Goal: Transaction & Acquisition: Book appointment/travel/reservation

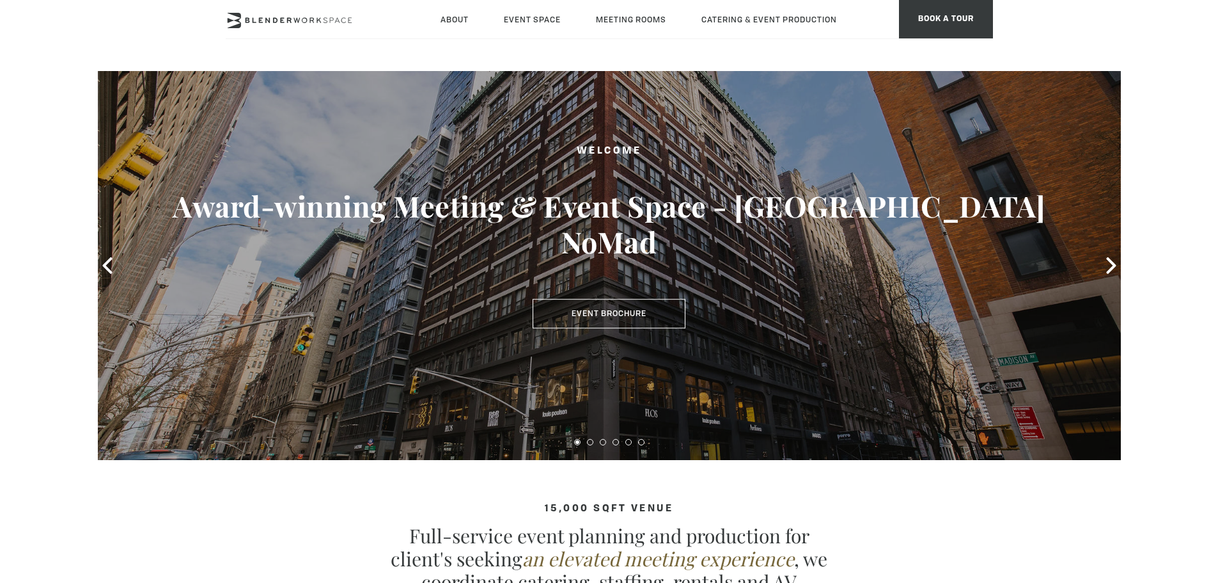
scroll to position [128, 0]
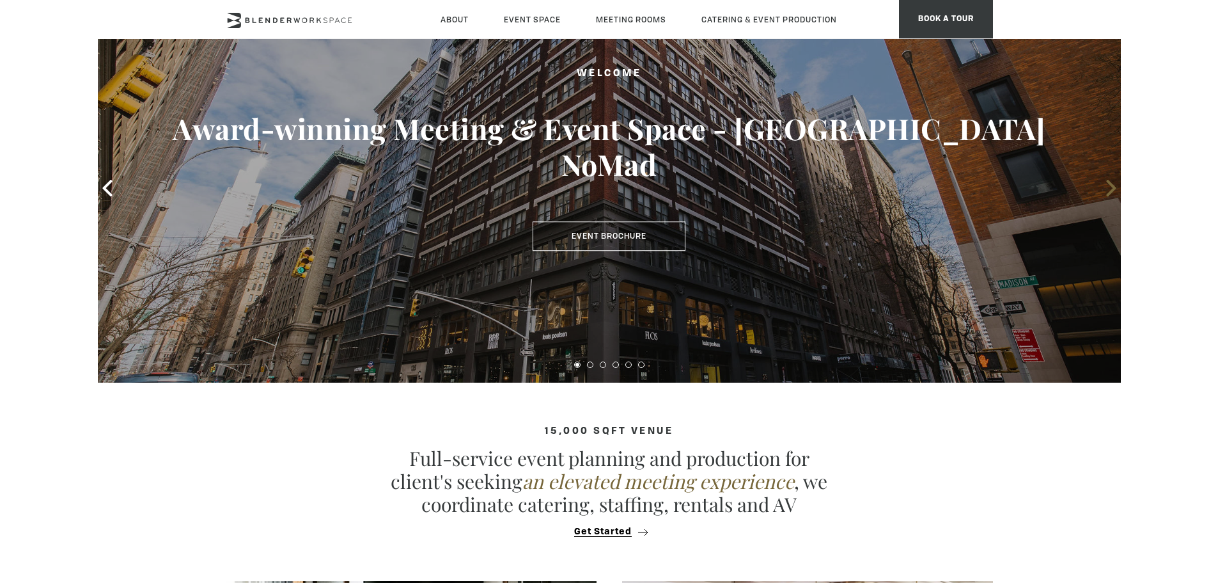
click at [1109, 184] on icon at bounding box center [1111, 188] width 10 height 17
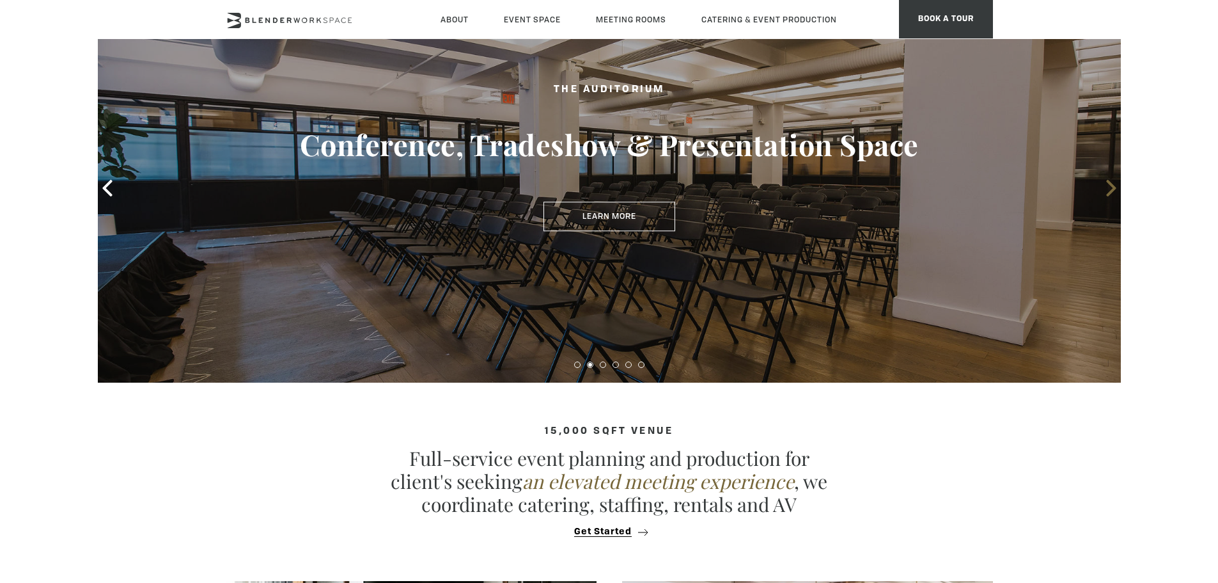
click at [1111, 190] on icon at bounding box center [1111, 188] width 10 height 17
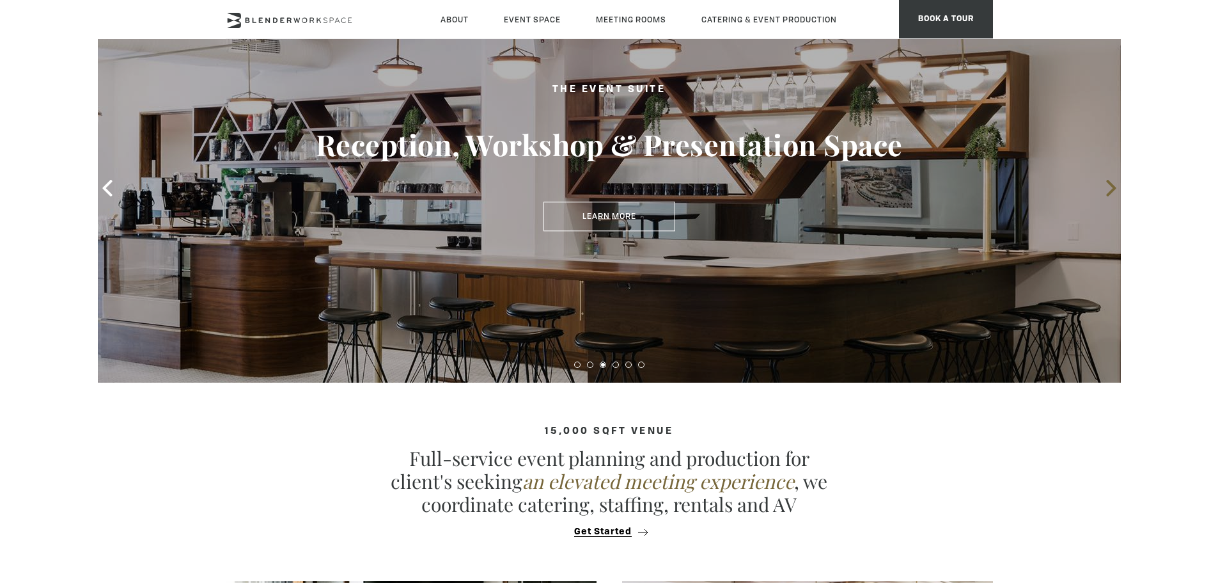
click at [1111, 190] on icon at bounding box center [1111, 188] width 10 height 17
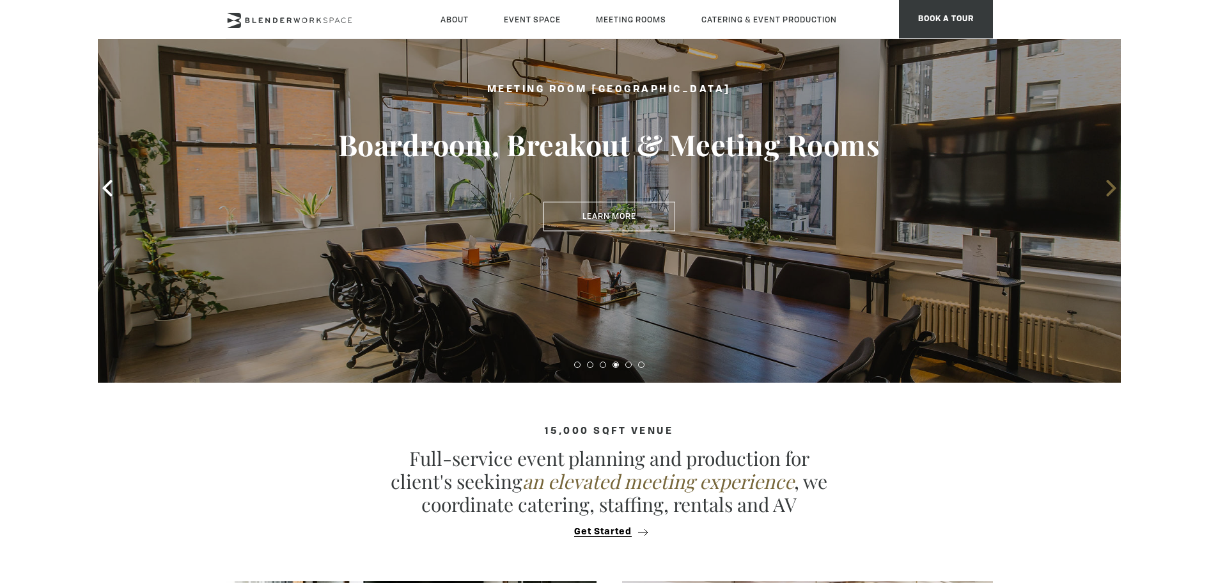
click at [1111, 190] on icon at bounding box center [1111, 188] width 10 height 17
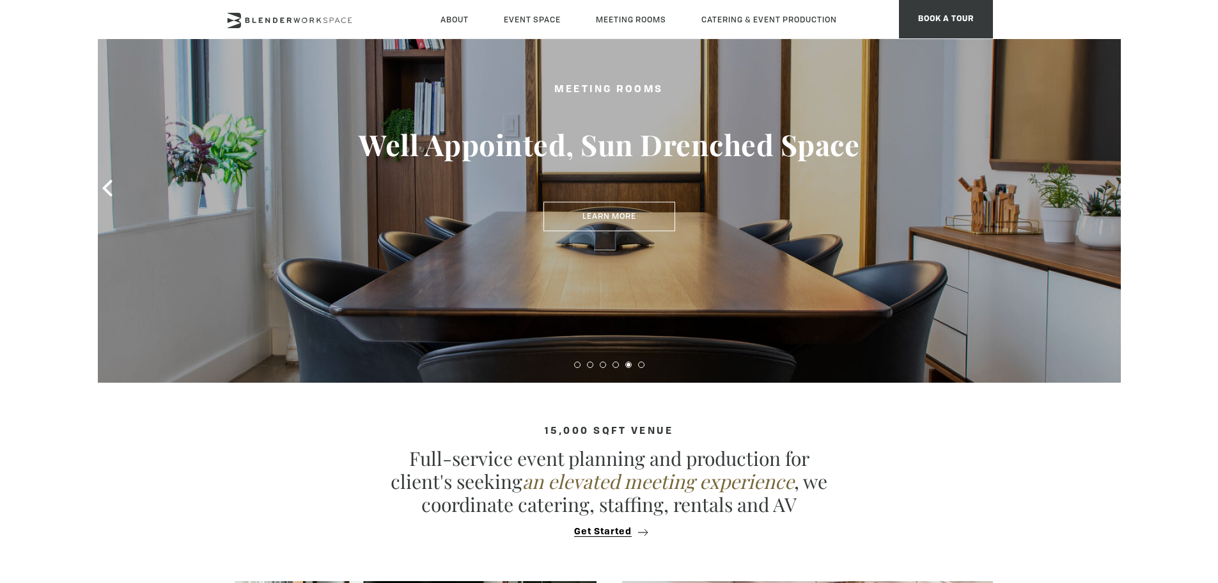
click at [1111, 190] on icon at bounding box center [1111, 188] width 10 height 17
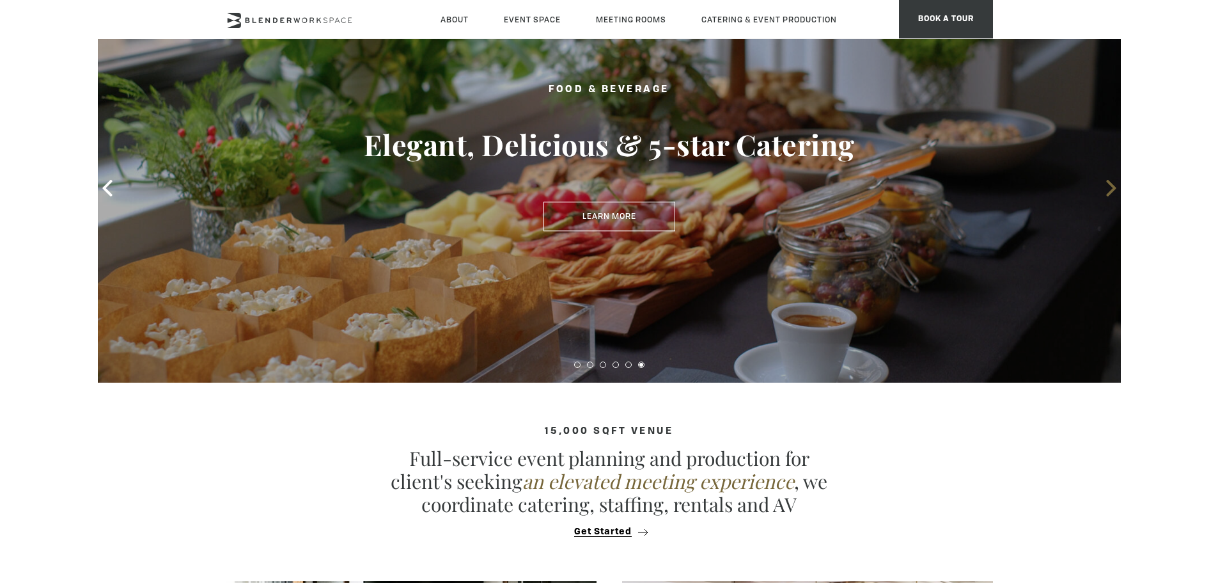
click at [1112, 189] on icon at bounding box center [1111, 188] width 10 height 17
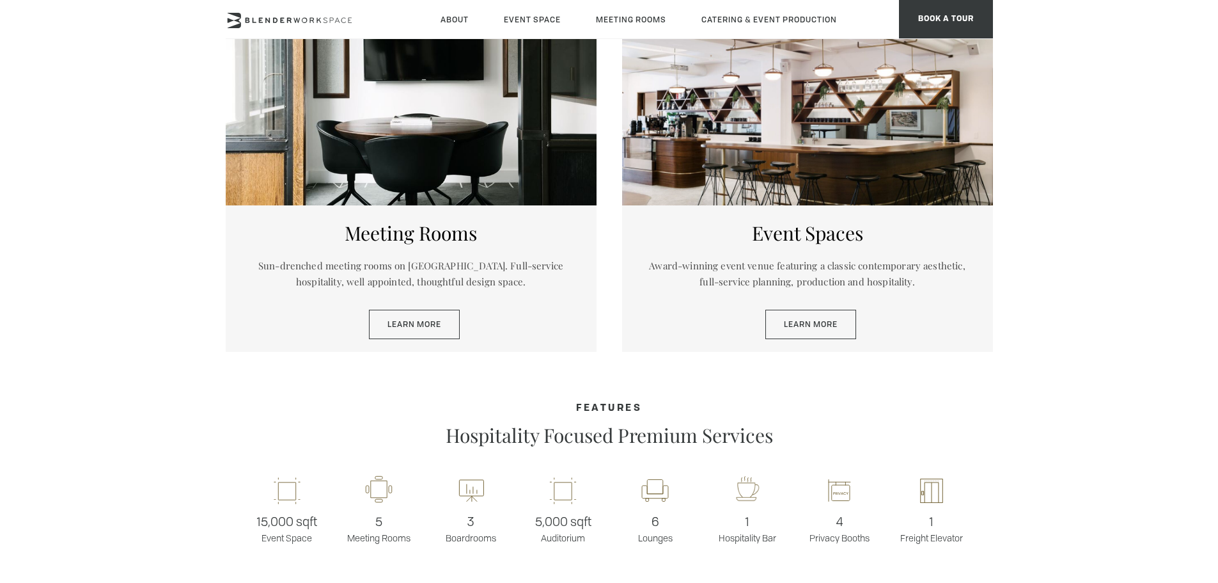
scroll to position [895, 0]
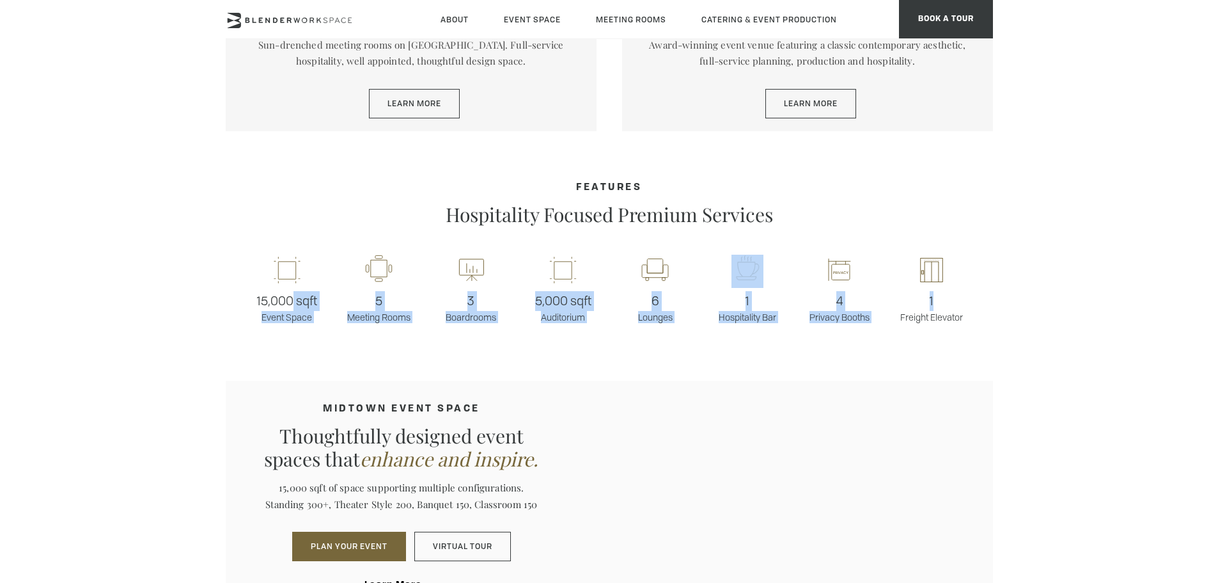
drag, startPoint x: 293, startPoint y: 292, endPoint x: 986, endPoint y: 291, distance: 693.3
click at [979, 291] on div "15,000 sqft Event Space 5 Meeting Rooms 3 Boardrooms 5,000 sqft Auditorium 6 Lo…" at bounding box center [609, 288] width 767 height 107
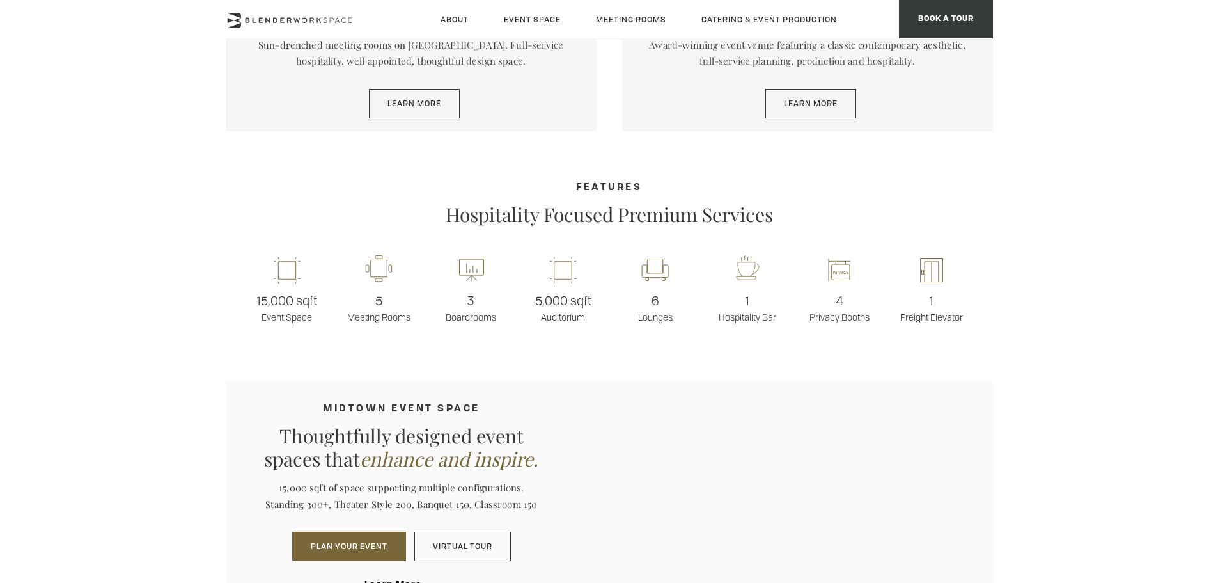
click at [494, 347] on section "15,000 sqft venue Full-service event planning and production for client's seeki…" at bounding box center [609, 395] width 1218 height 1561
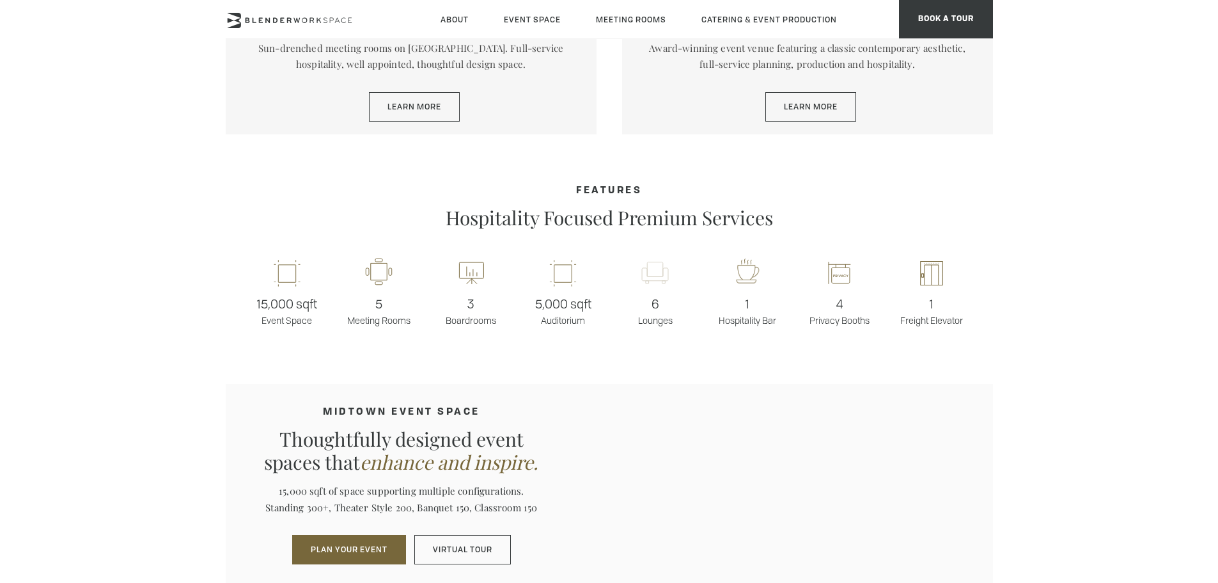
scroll to position [881, 0]
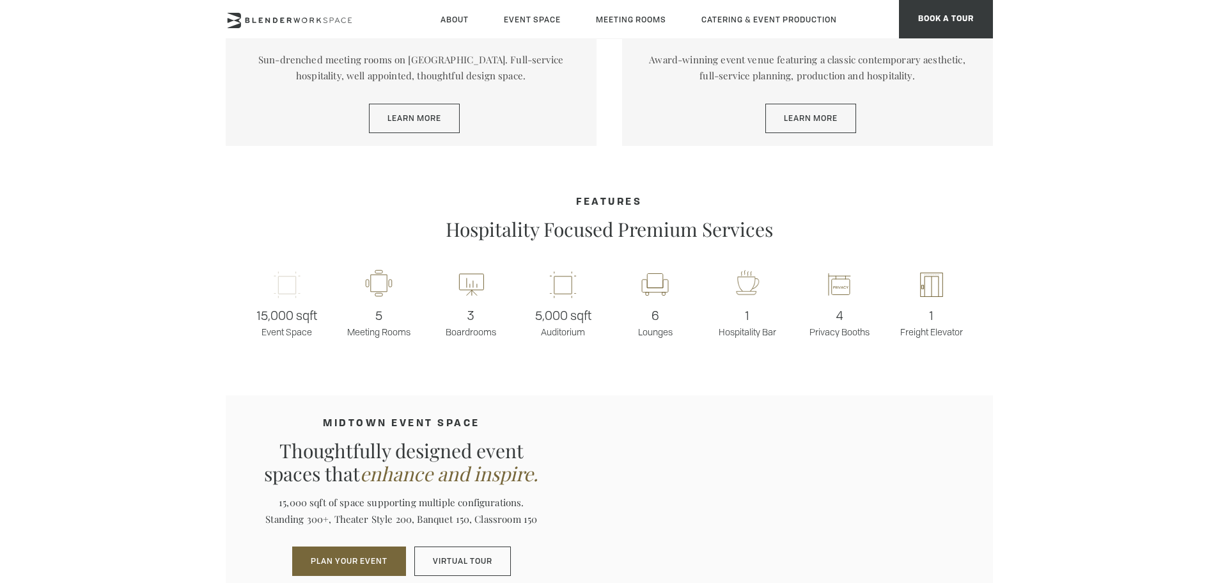
click at [294, 282] on rect at bounding box center [287, 284] width 36 height 30
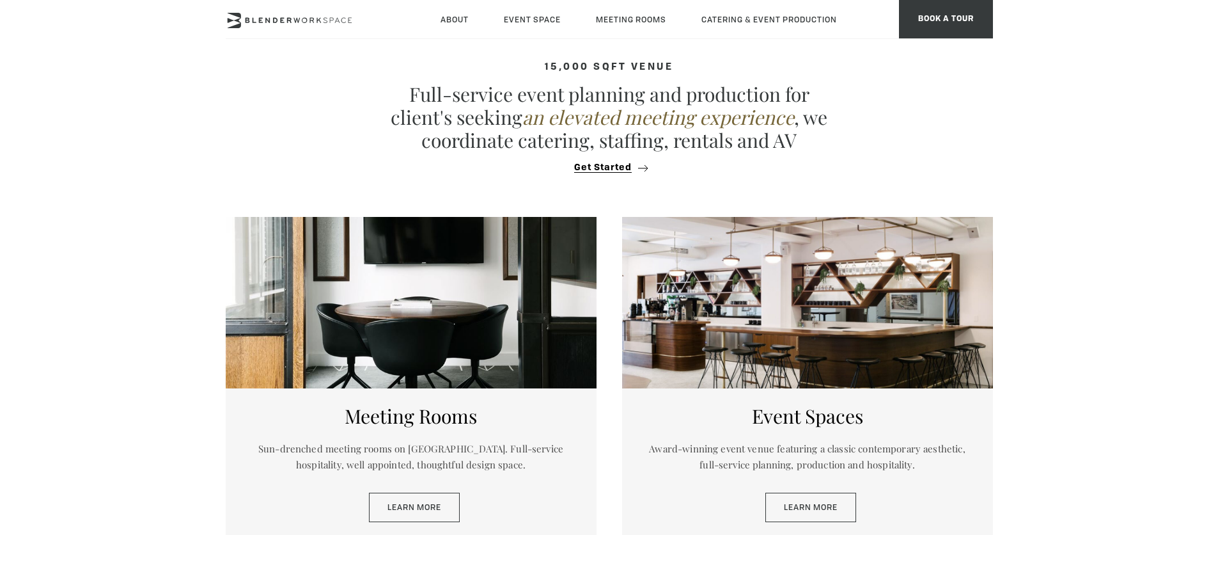
scroll to position [497, 0]
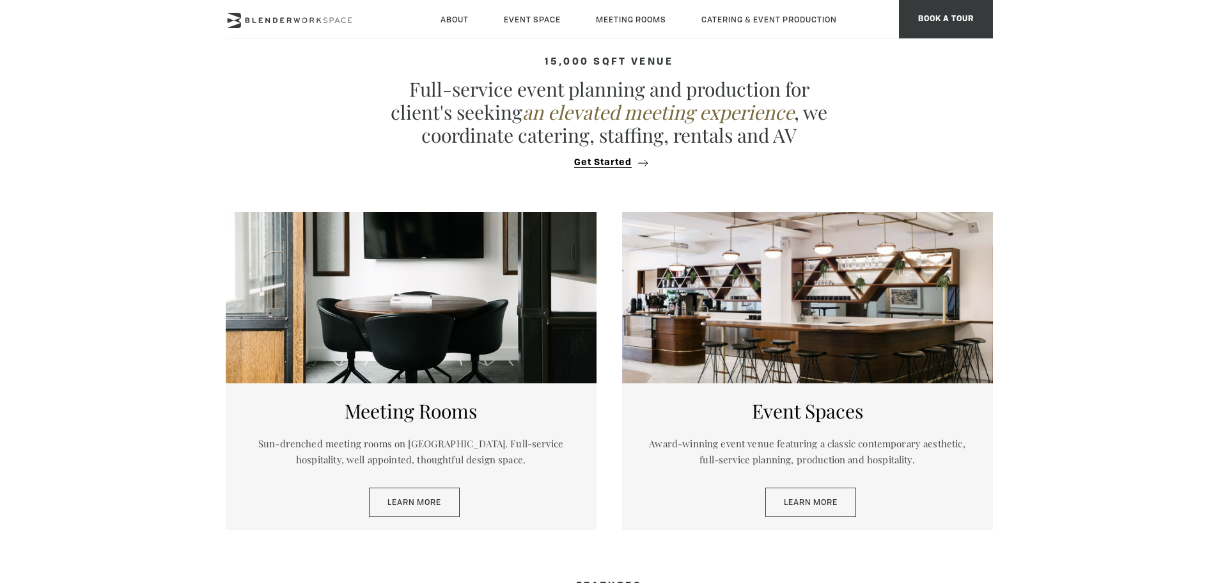
click at [763, 329] on div at bounding box center [807, 297] width 371 height 171
click at [794, 498] on link "Learn More" at bounding box center [811, 501] width 91 height 29
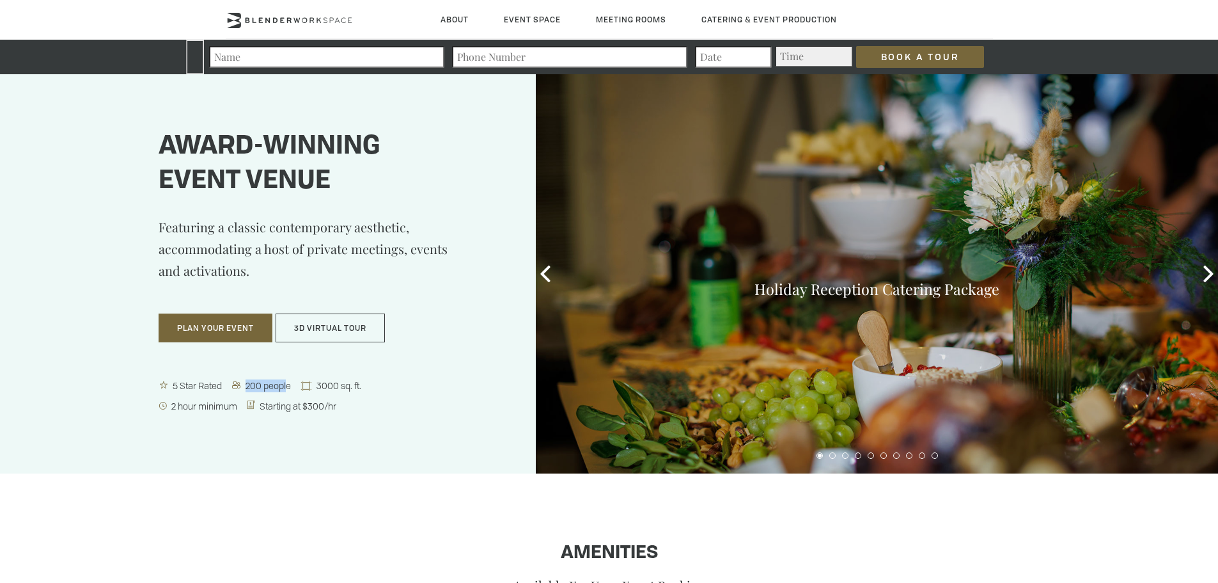
drag, startPoint x: 244, startPoint y: 385, endPoint x: 289, endPoint y: 386, distance: 44.8
click at [289, 386] on span "200 people" at bounding box center [269, 385] width 52 height 12
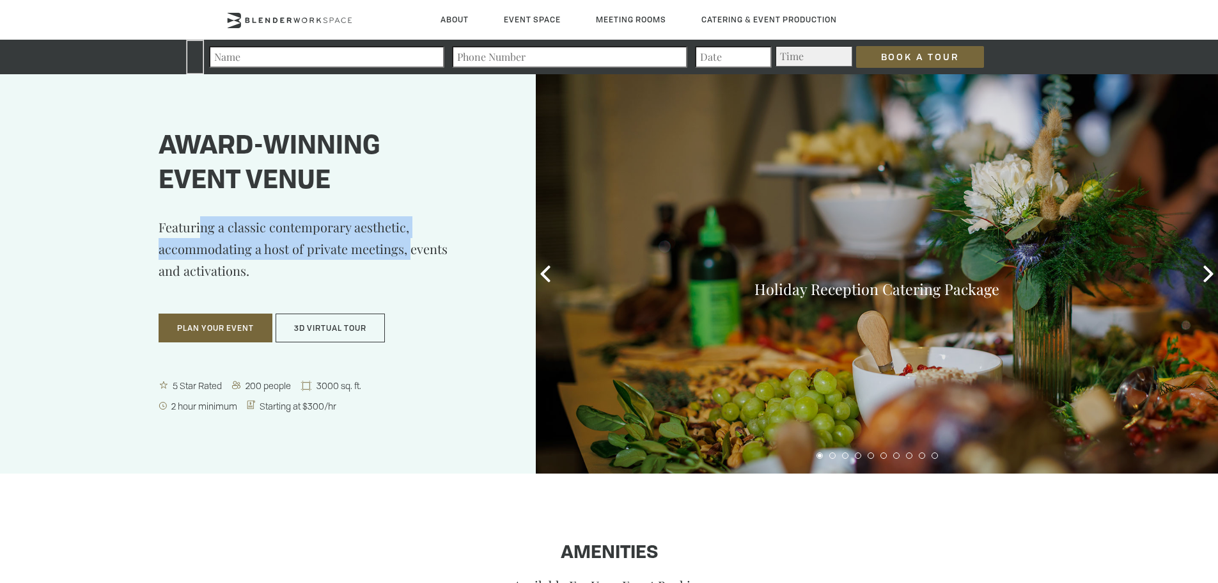
drag, startPoint x: 201, startPoint y: 224, endPoint x: 407, endPoint y: 251, distance: 208.3
click at [407, 251] on p "Featuring a classic contemporary aesthetic, accommodating a host of private mee…" at bounding box center [316, 258] width 314 height 84
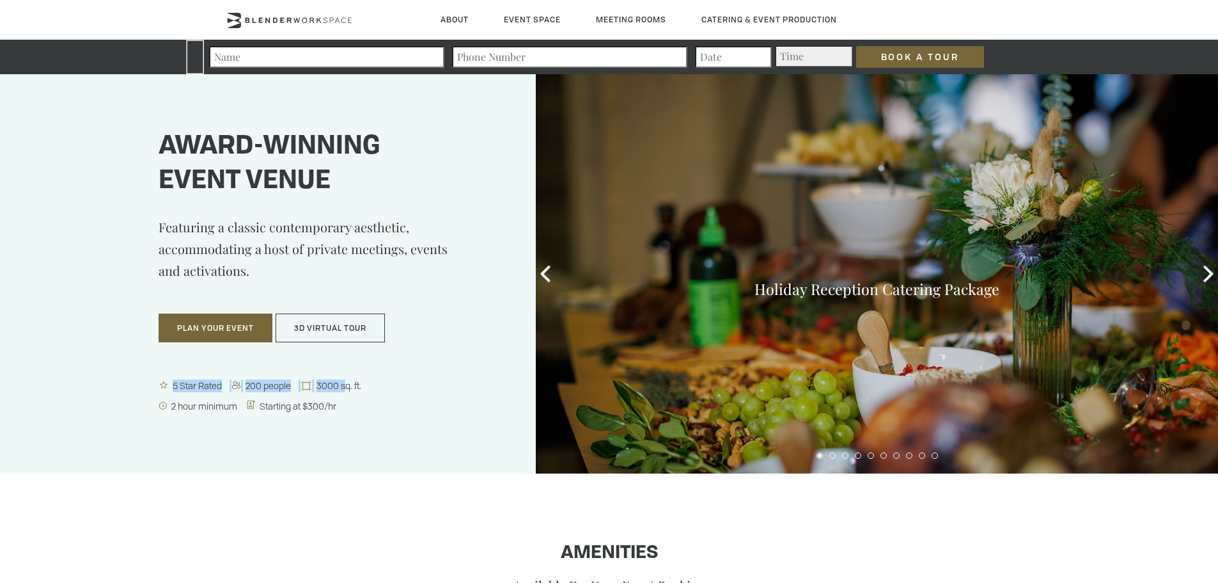
drag, startPoint x: 172, startPoint y: 387, endPoint x: 347, endPoint y: 389, distance: 174.6
click at [347, 389] on p "5 Star Rated 200 people 3000 sq. ft." at bounding box center [316, 389] width 314 height 20
click at [344, 407] on span "Starting at $300/hr" at bounding box center [295, 406] width 97 height 12
click at [549, 268] on icon at bounding box center [546, 273] width 10 height 17
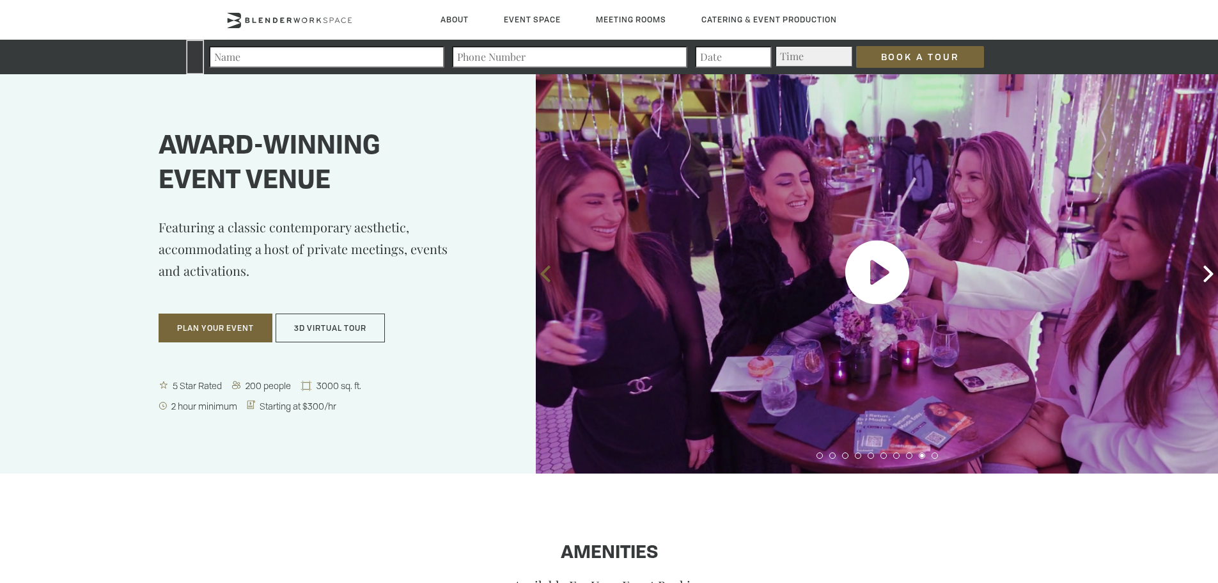
click at [547, 271] on icon at bounding box center [545, 273] width 17 height 17
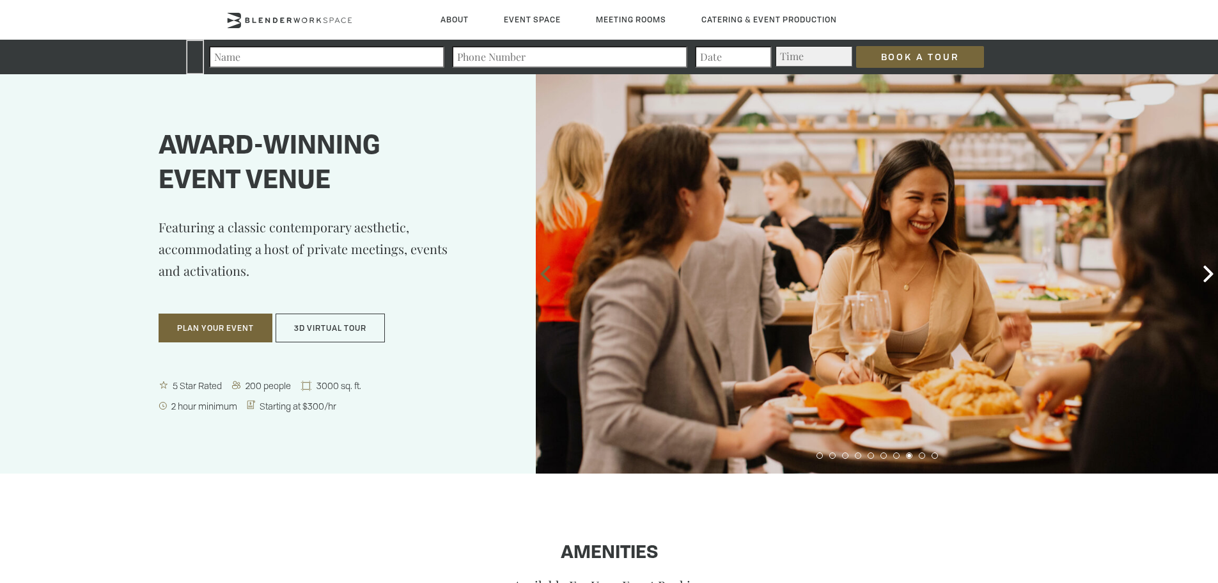
click at [547, 271] on icon at bounding box center [545, 273] width 17 height 17
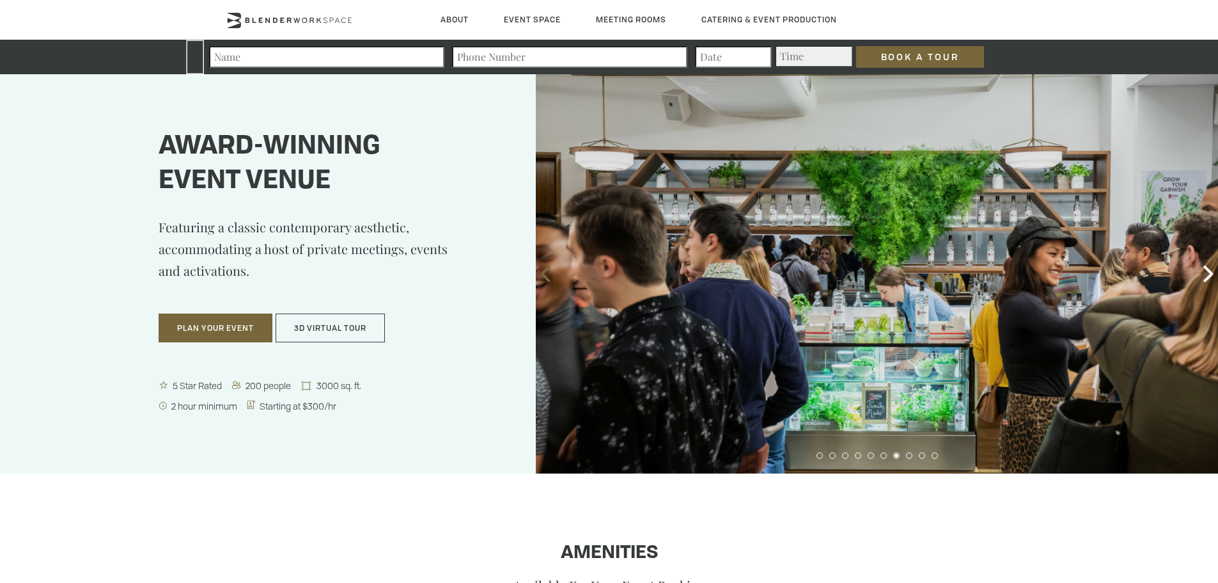
click at [547, 271] on icon at bounding box center [545, 273] width 17 height 17
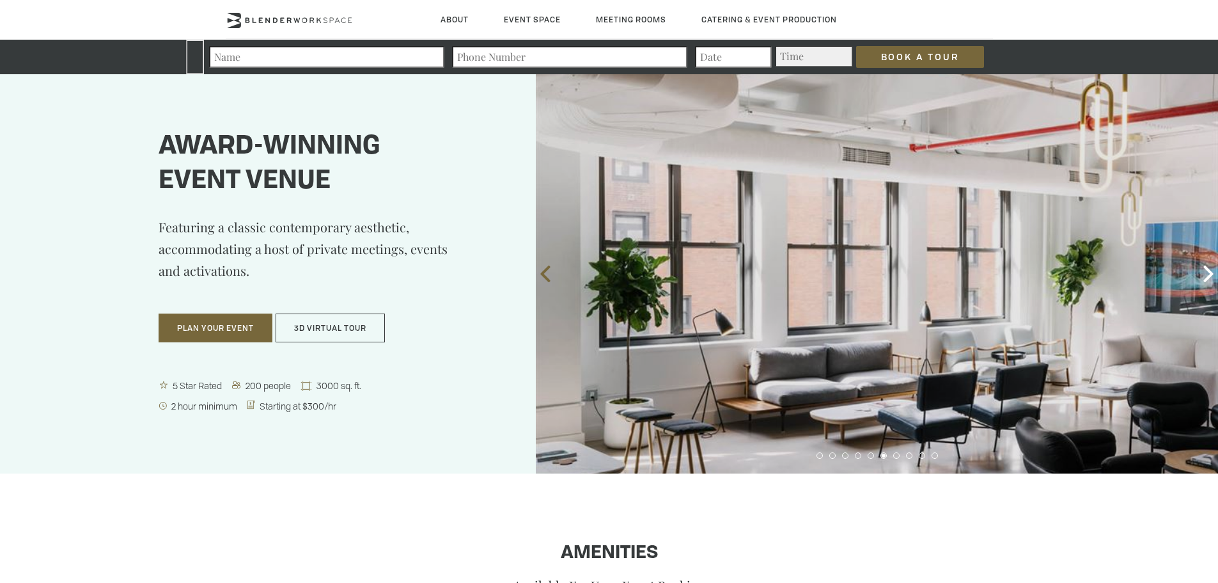
click at [547, 271] on icon at bounding box center [545, 273] width 17 height 17
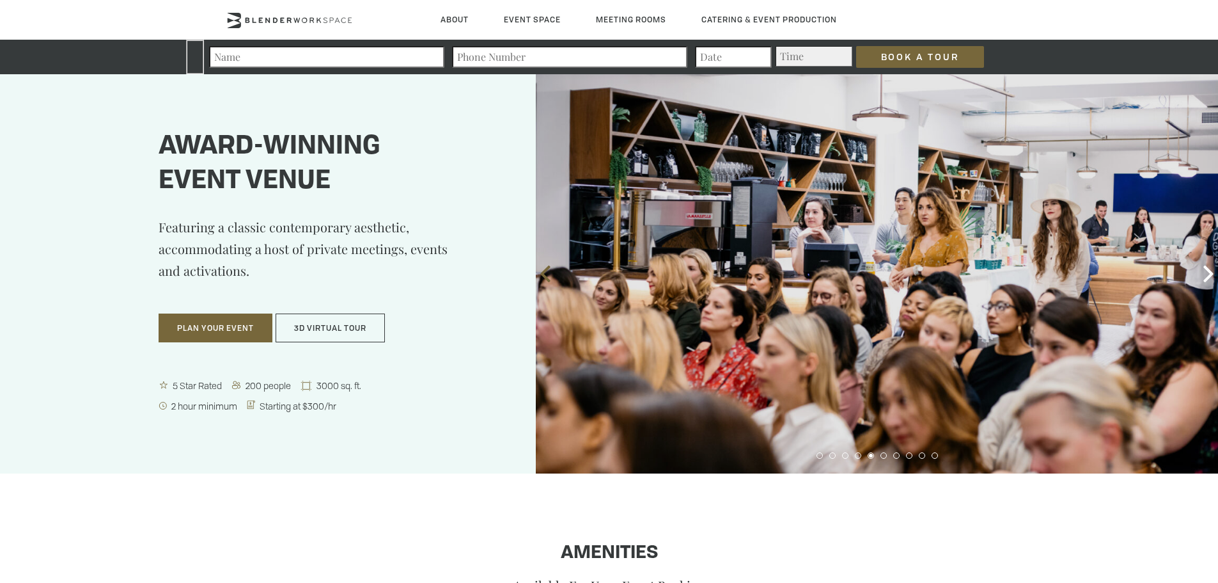
click at [547, 271] on icon at bounding box center [545, 273] width 17 height 17
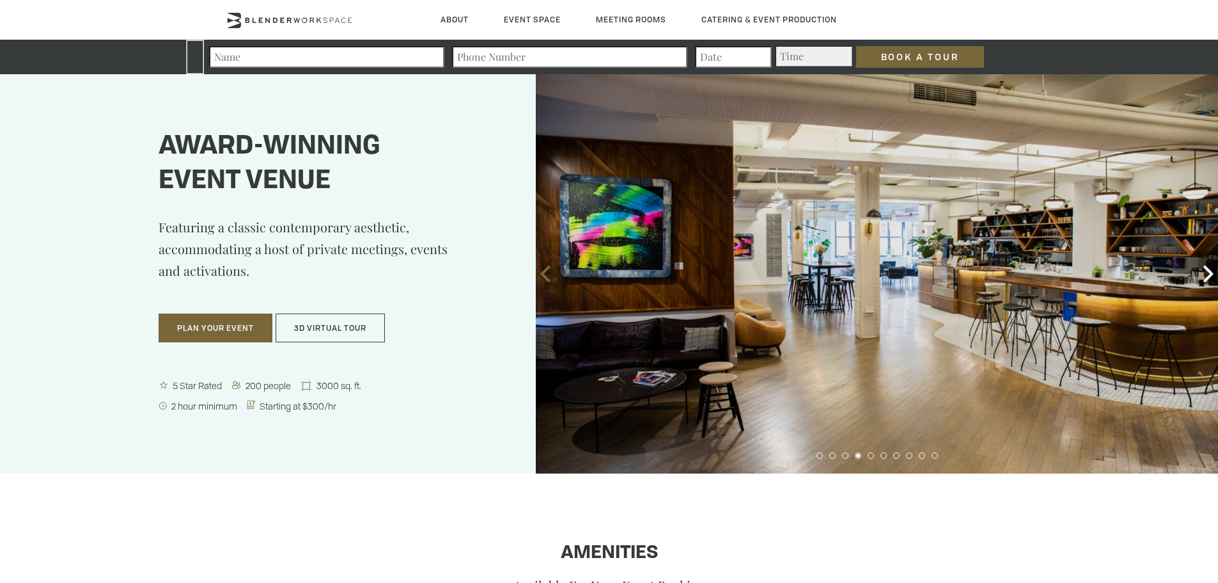
click at [547, 271] on icon at bounding box center [545, 273] width 17 height 17
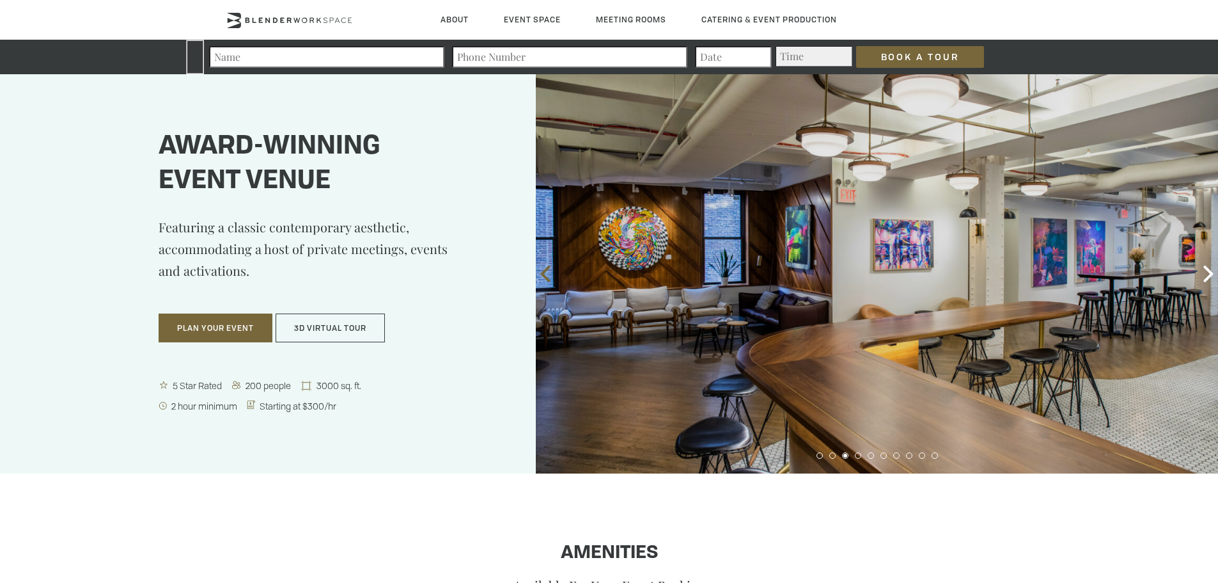
click at [547, 272] on icon at bounding box center [545, 273] width 17 height 17
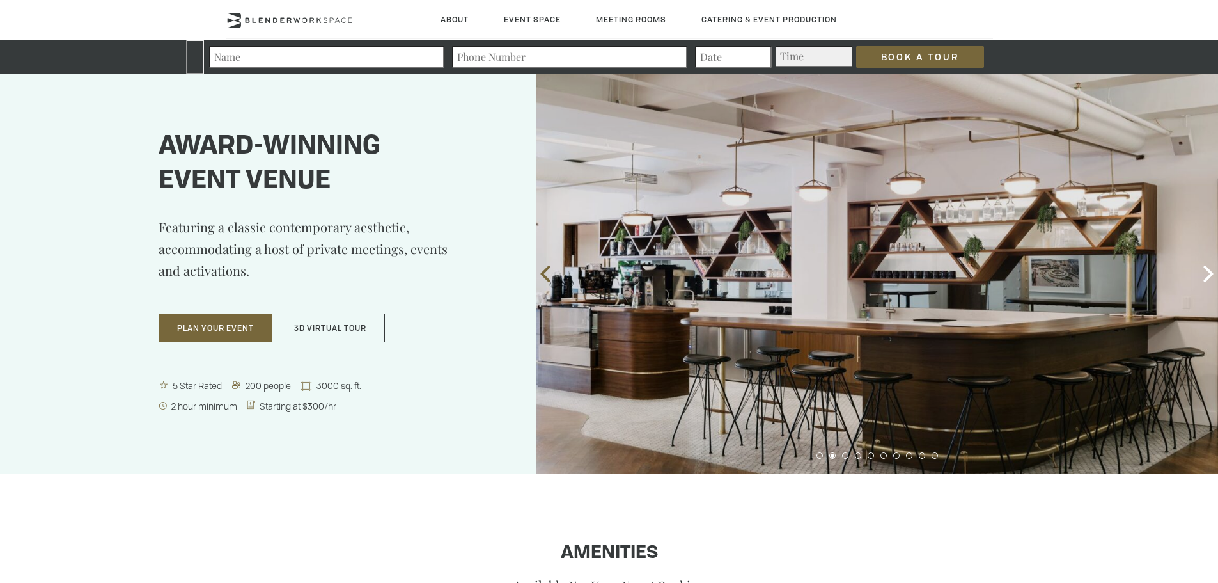
click at [547, 272] on icon at bounding box center [545, 273] width 17 height 17
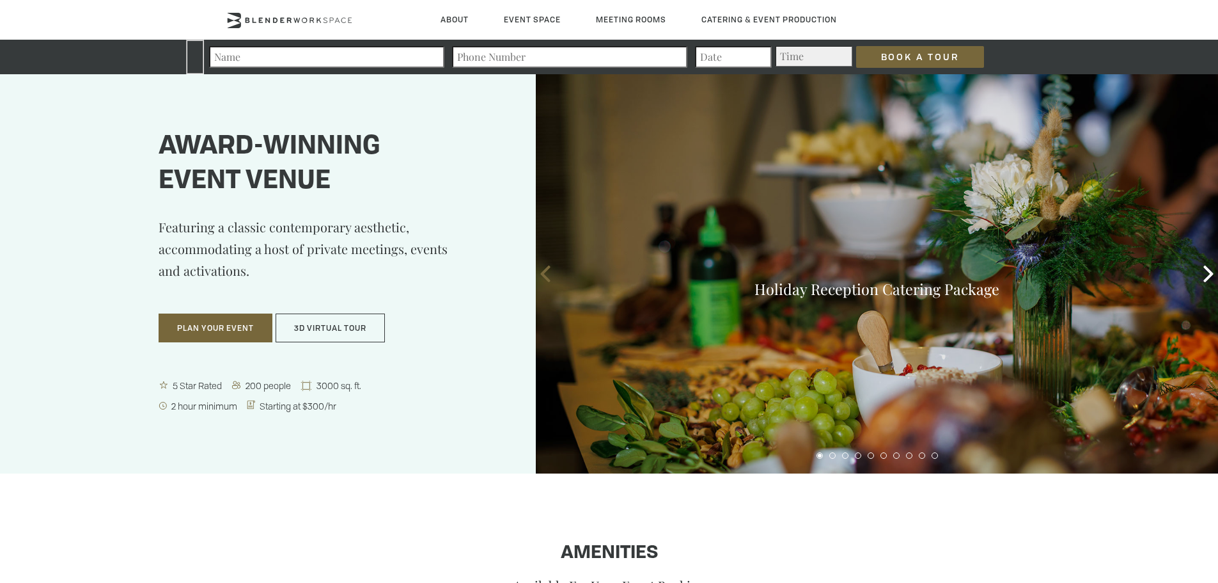
click at [549, 274] on icon at bounding box center [545, 273] width 17 height 17
